Goal: Understand process/instructions: Learn how to perform a task or action

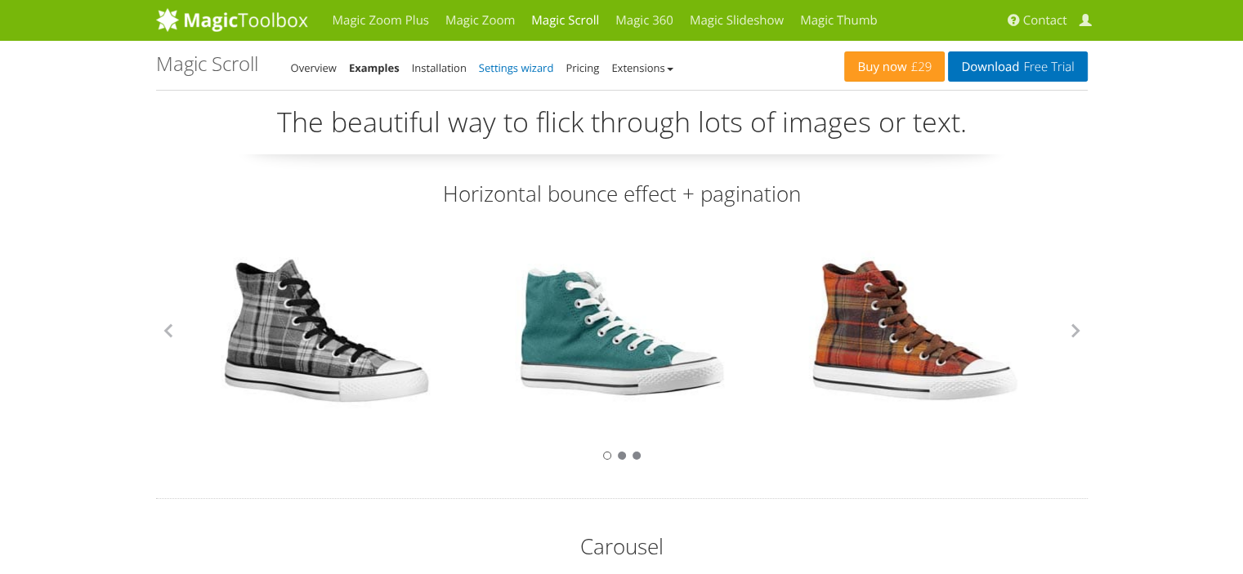
click at [507, 67] on link "Settings wizard" at bounding box center [516, 67] width 75 height 15
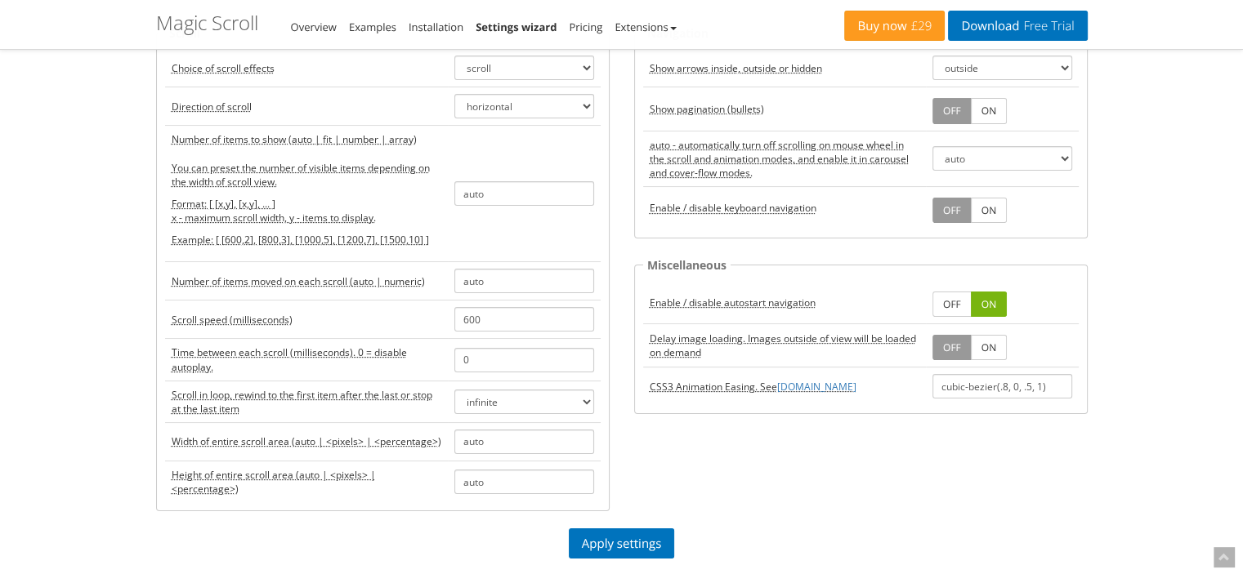
scroll to position [163, 0]
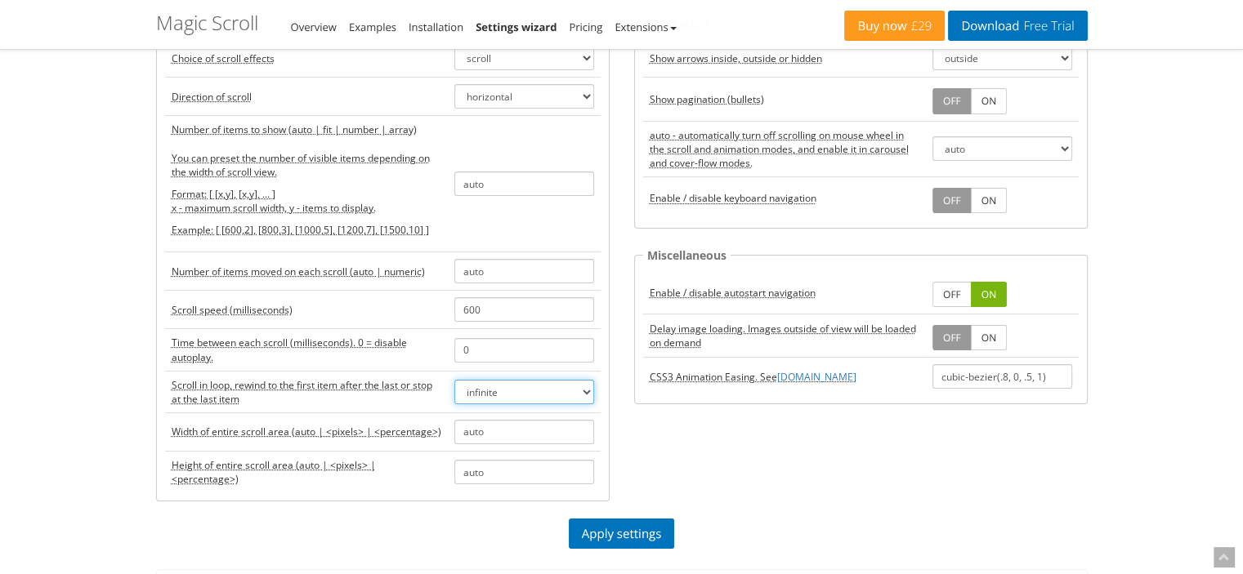
click at [568, 388] on select "infinite rewind off" at bounding box center [524, 392] width 140 height 25
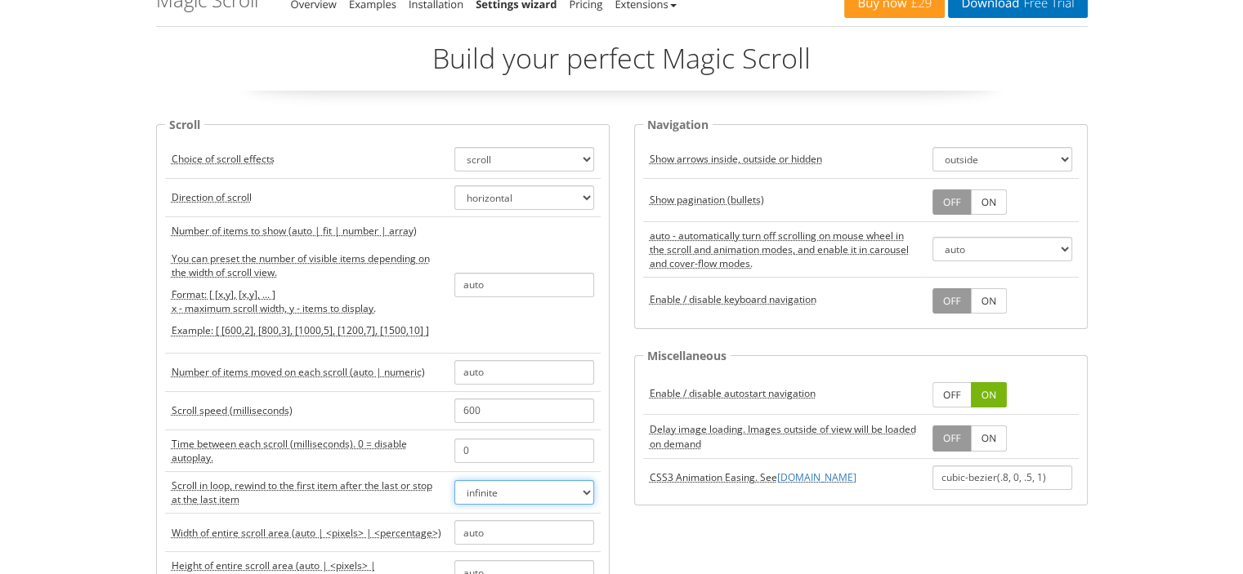
scroll to position [0, 0]
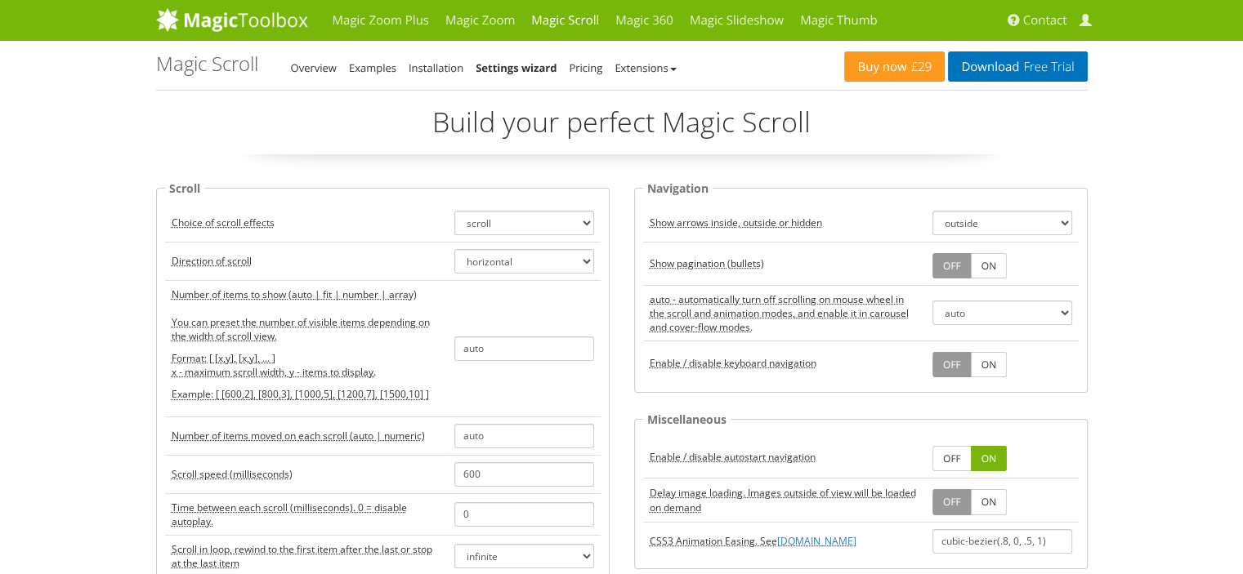
click at [444, 60] on li "Installation" at bounding box center [436, 68] width 55 height 20
click at [444, 71] on link "Installation" at bounding box center [436, 67] width 55 height 15
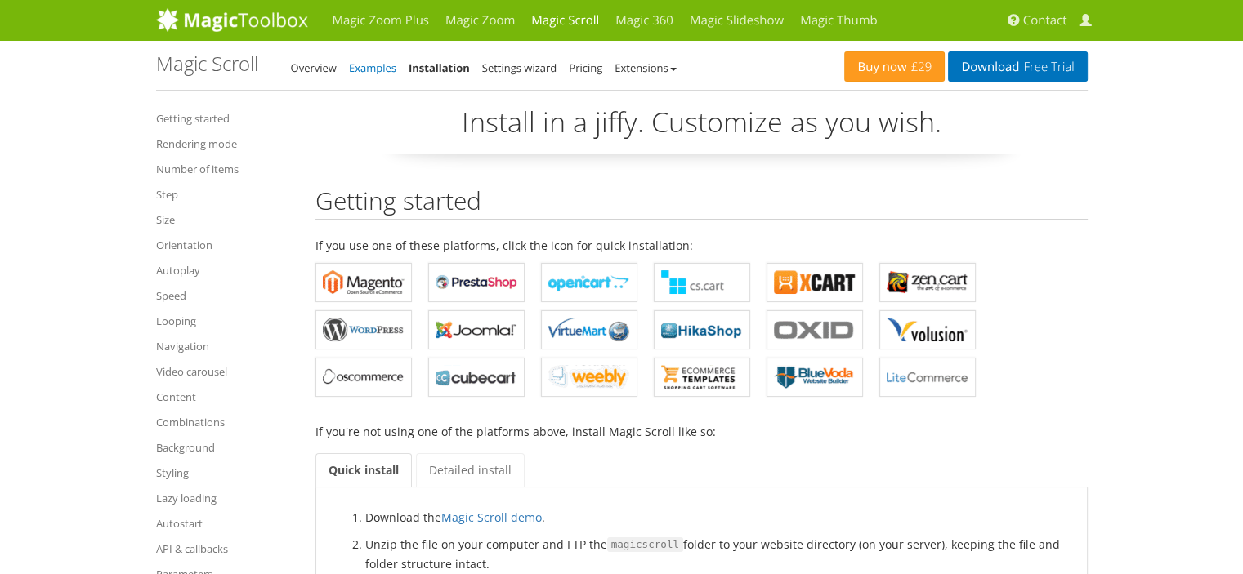
click at [384, 64] on link "Examples" at bounding box center [372, 67] width 47 height 15
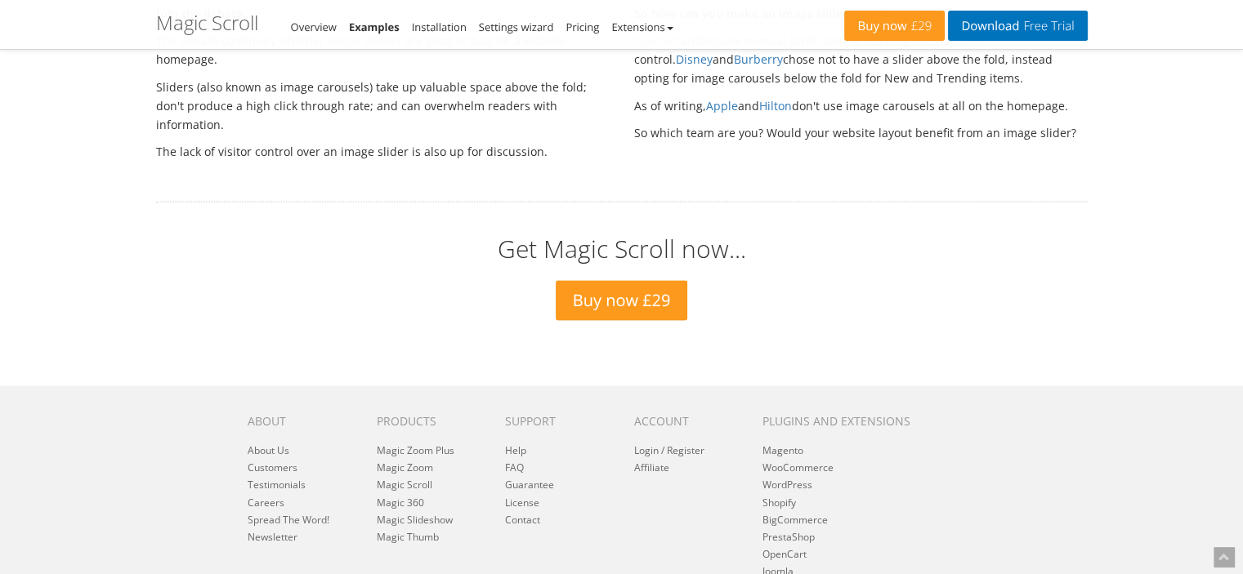
scroll to position [2696, 0]
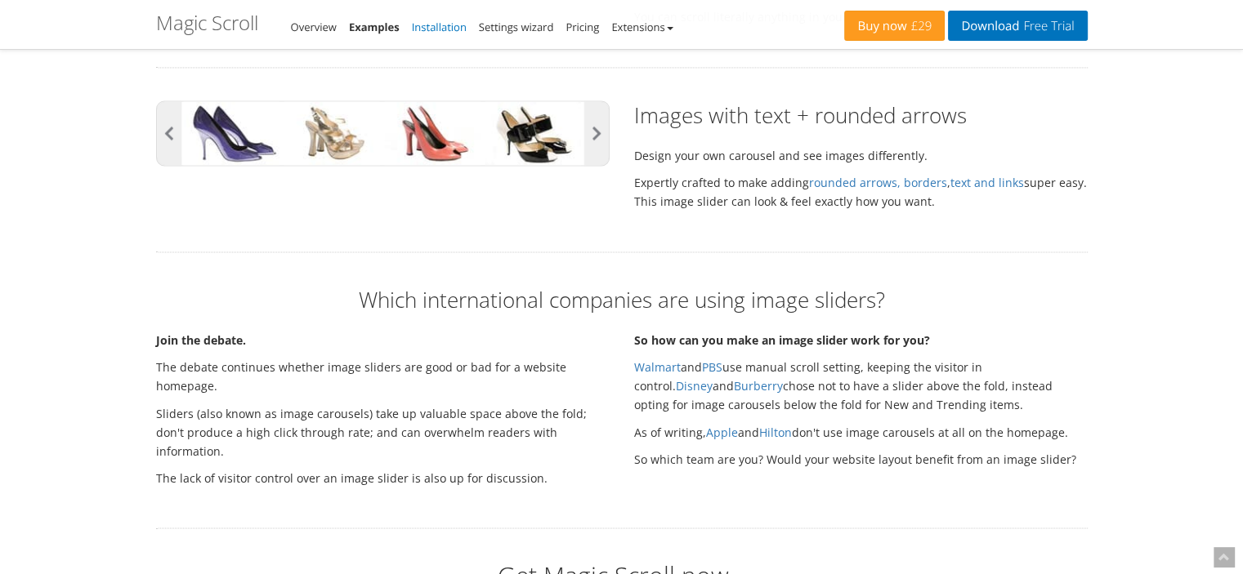
click at [438, 25] on link "Installation" at bounding box center [439, 27] width 55 height 15
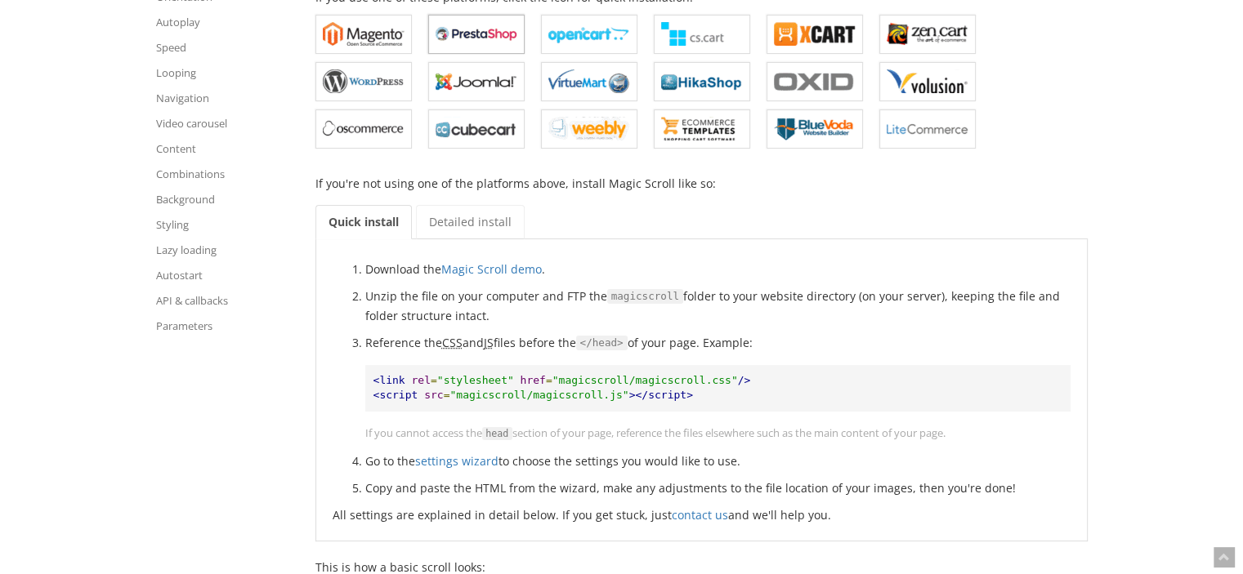
scroll to position [327, 0]
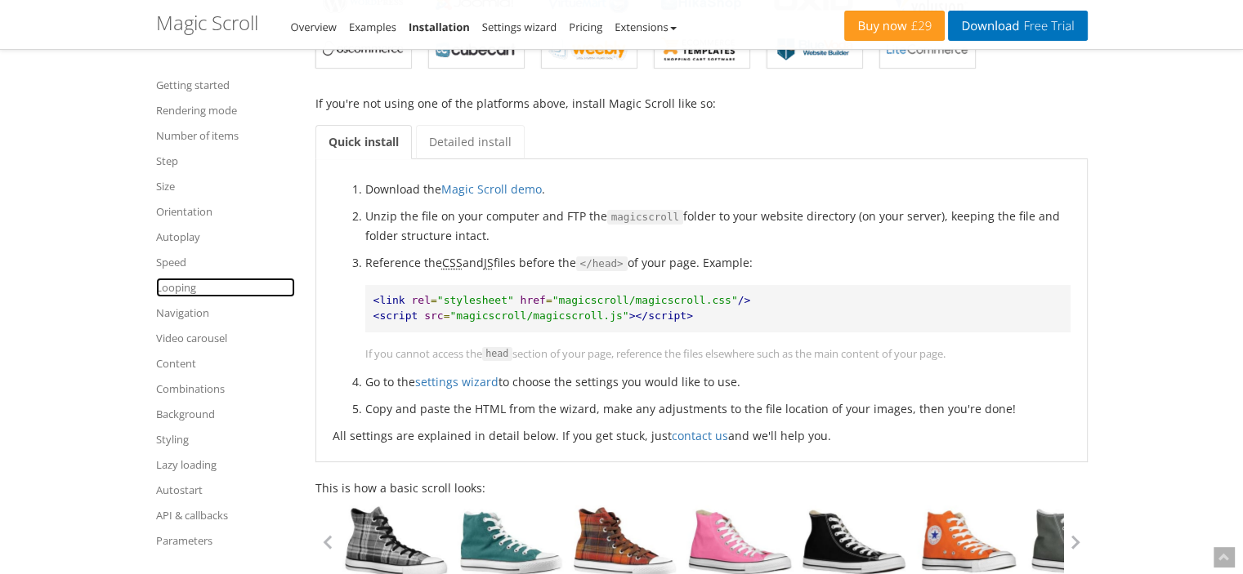
click at [185, 288] on link "Looping" at bounding box center [225, 288] width 139 height 20
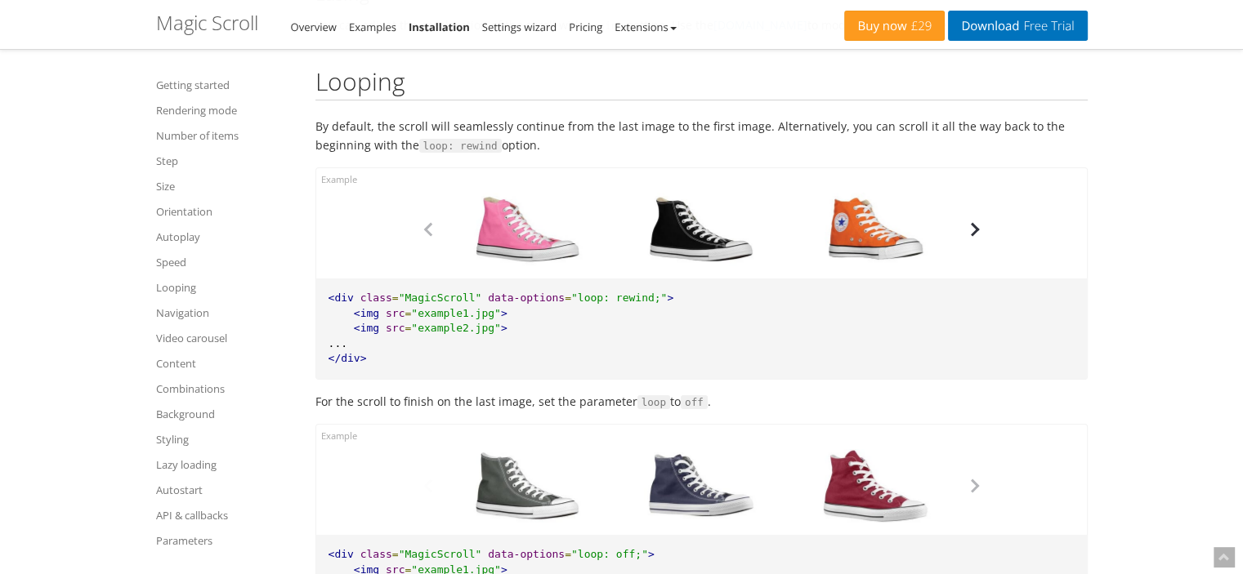
click at [964, 228] on button "button" at bounding box center [975, 229] width 25 height 25
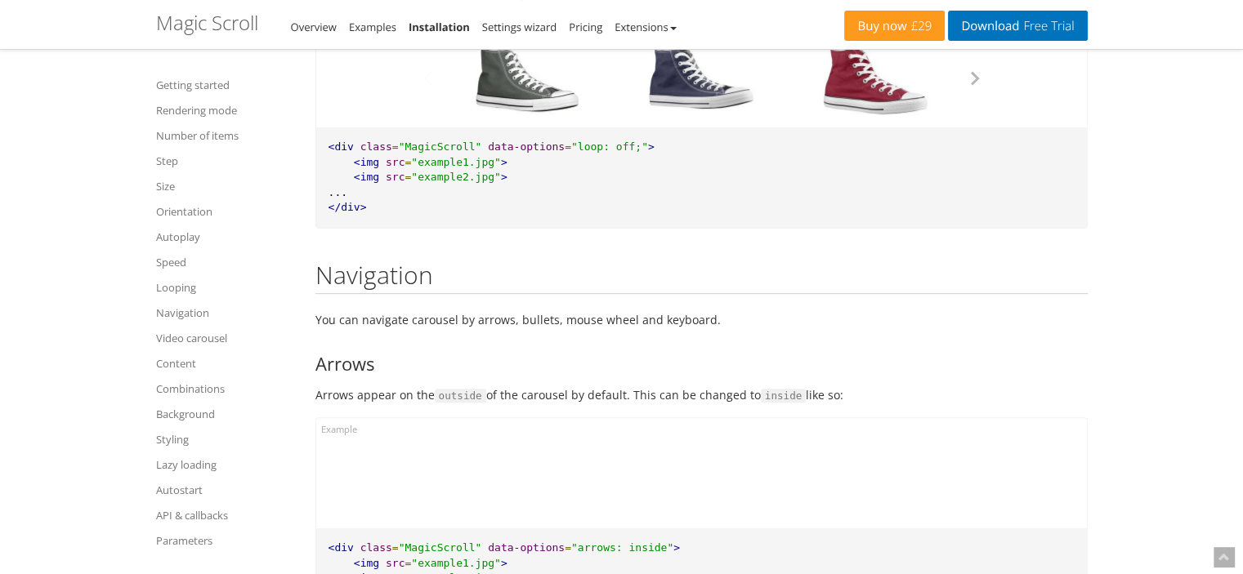
scroll to position [6688, 0]
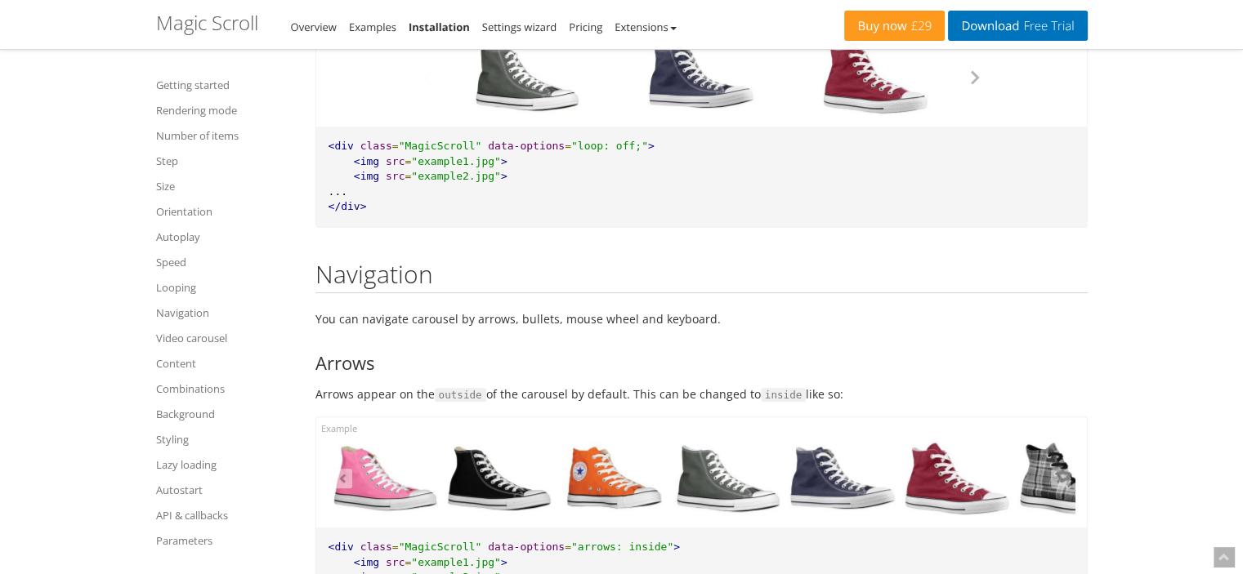
click at [555, 141] on pre "<div class = "MagicScroll" data-options = "loop: off;" > <img src = "example1.j…" at bounding box center [701, 177] width 771 height 101
drag, startPoint x: 556, startPoint y: 146, endPoint x: 614, endPoint y: 153, distance: 57.6
click at [614, 152] on span ""loop: off;"" at bounding box center [609, 146] width 77 height 12
copy span "loop: off;"
